Goal: Use online tool/utility: Utilize a website feature to perform a specific function

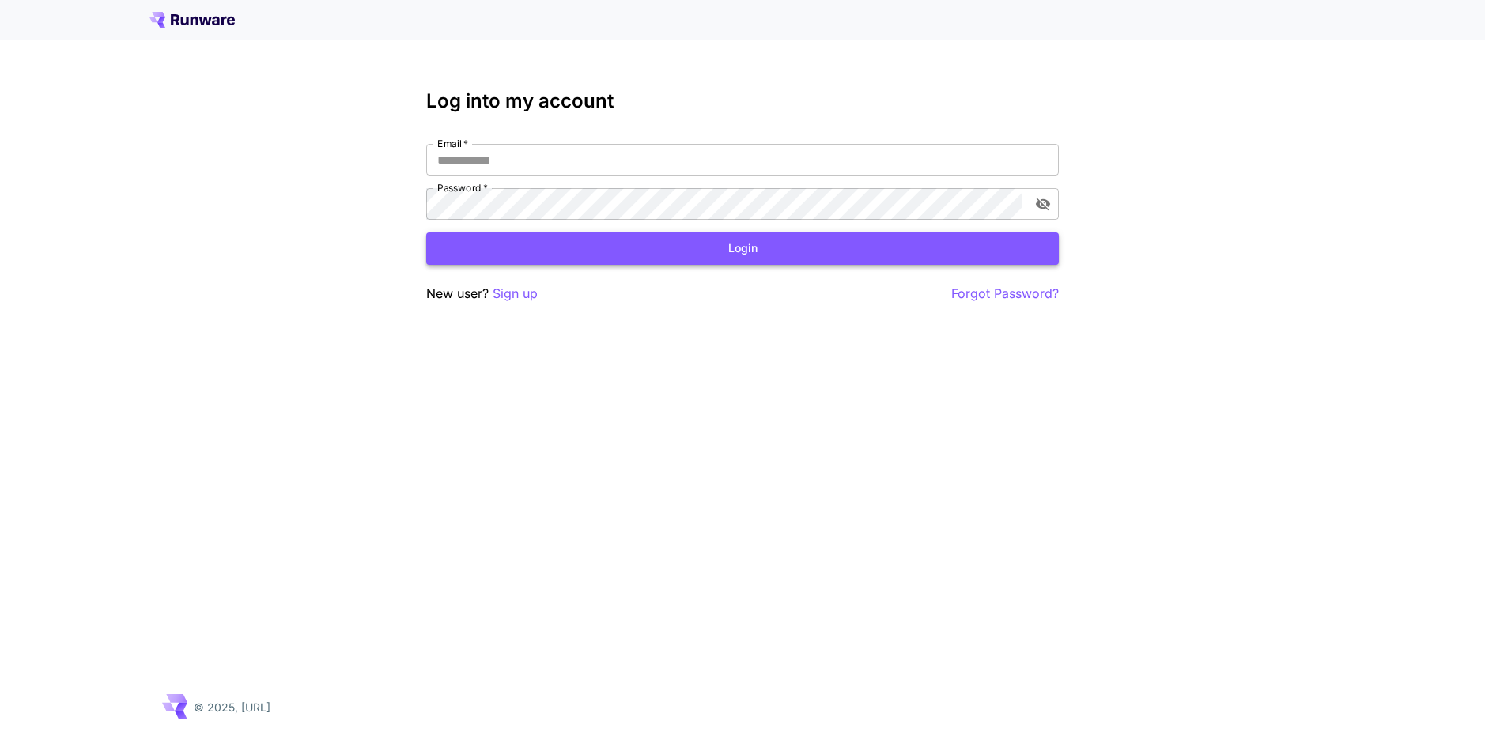
type input "**********"
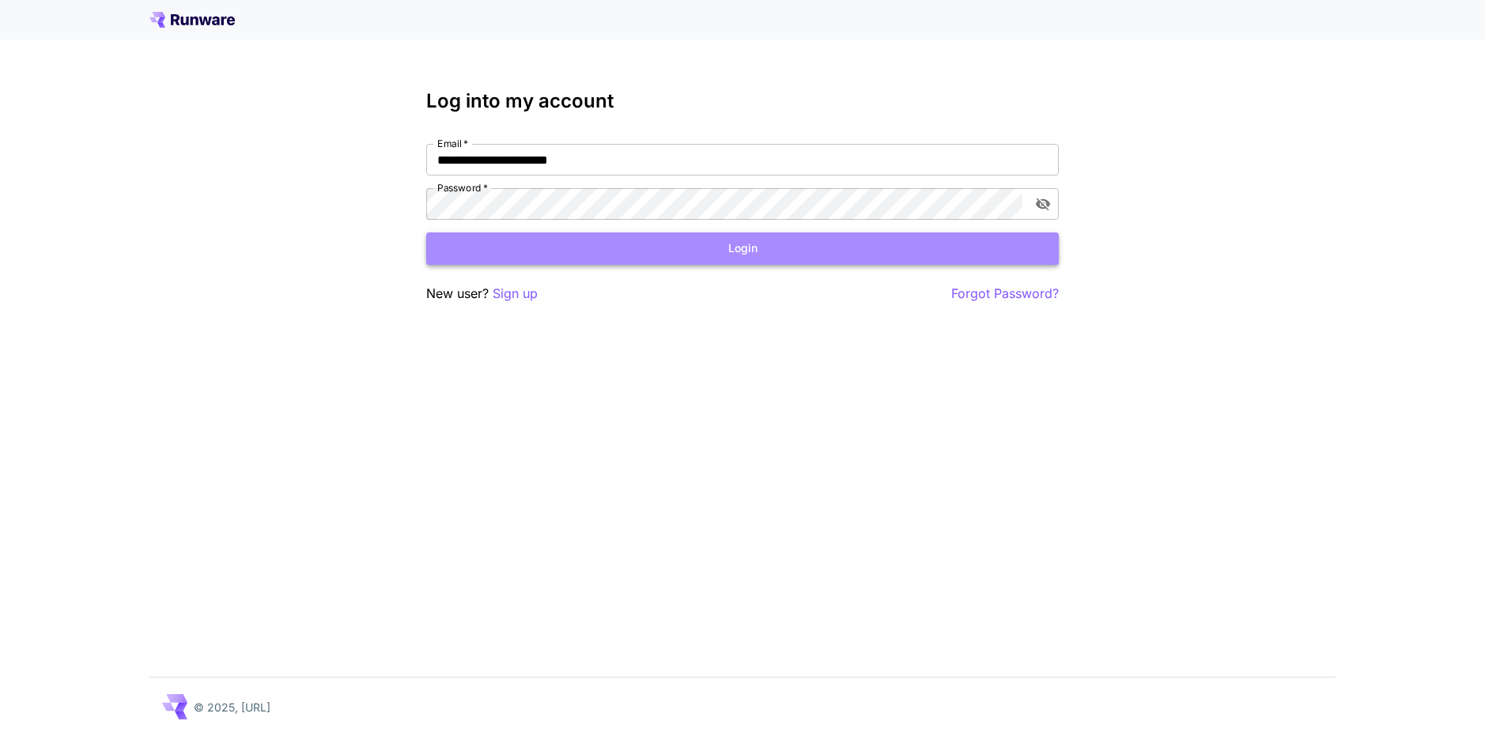
click at [717, 256] on button "Login" at bounding box center [742, 248] width 632 height 32
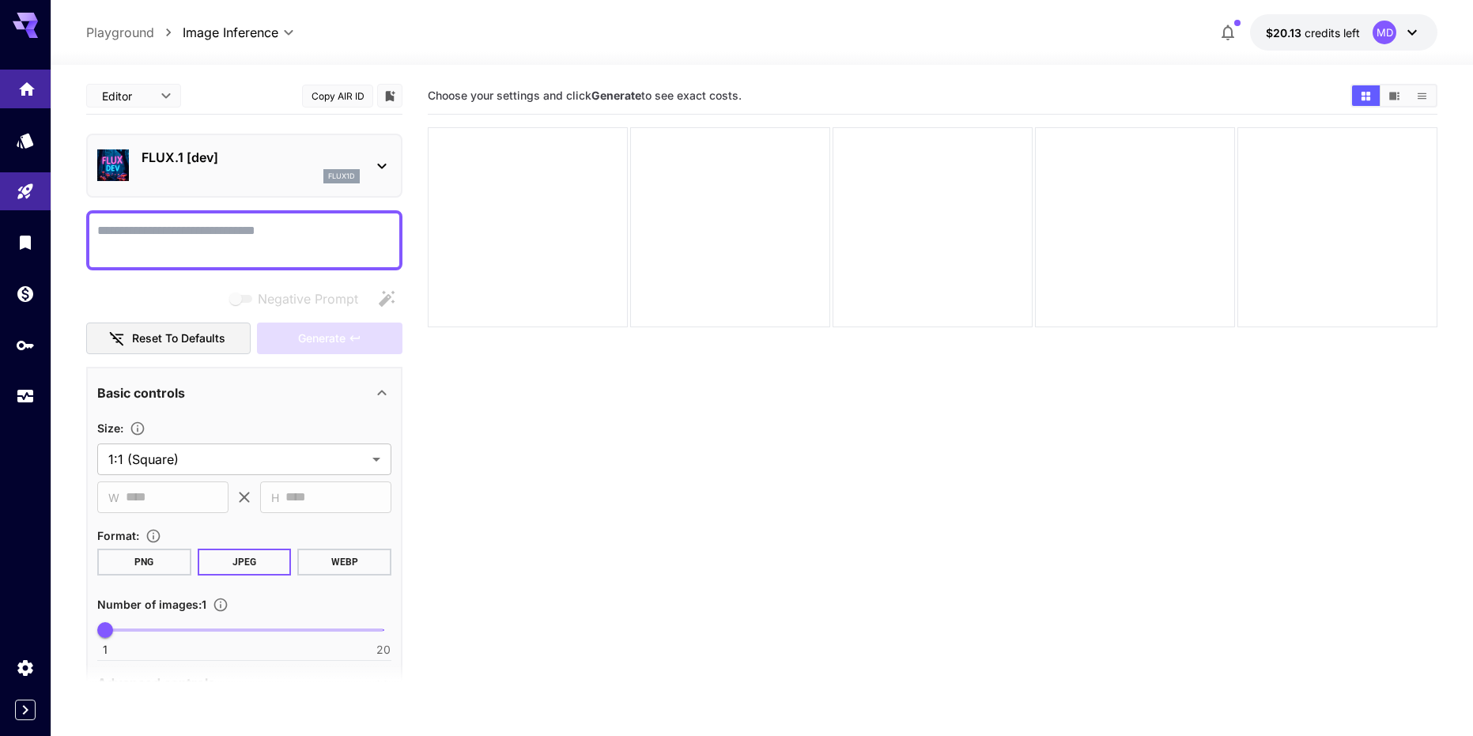
click at [35, 89] on icon "Home" at bounding box center [26, 84] width 19 height 19
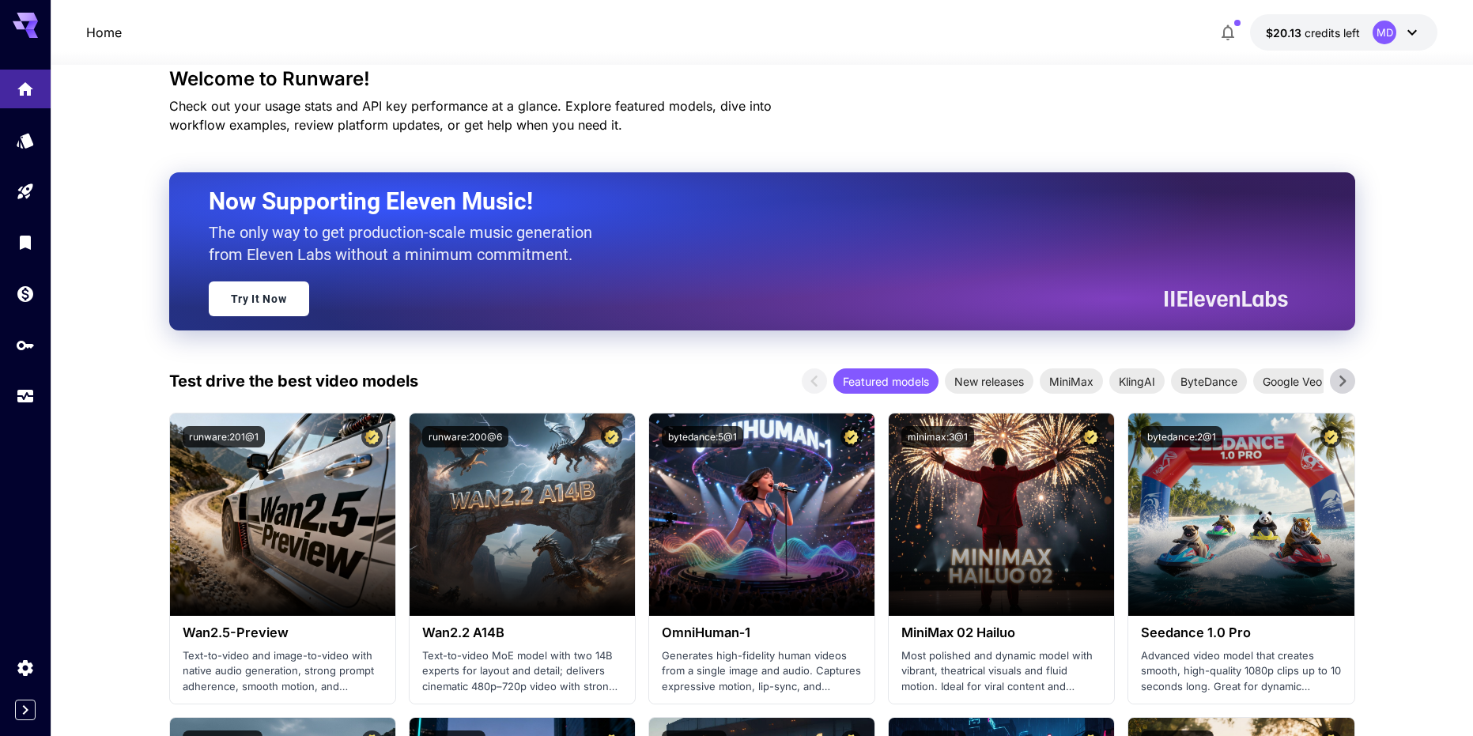
scroll to position [237, 0]
